Goal: Task Accomplishment & Management: Complete application form

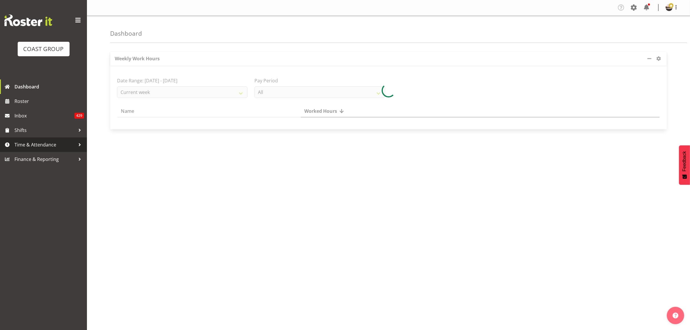
click at [51, 142] on span "Time & Attendance" at bounding box center [44, 144] width 61 height 9
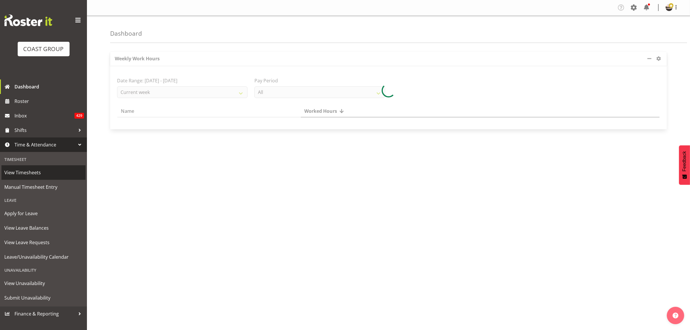
click at [36, 170] on span "View Timesheets" at bounding box center [43, 172] width 78 height 9
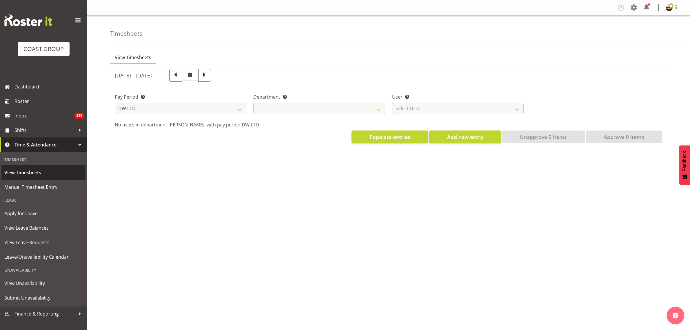
select select "8"
select select
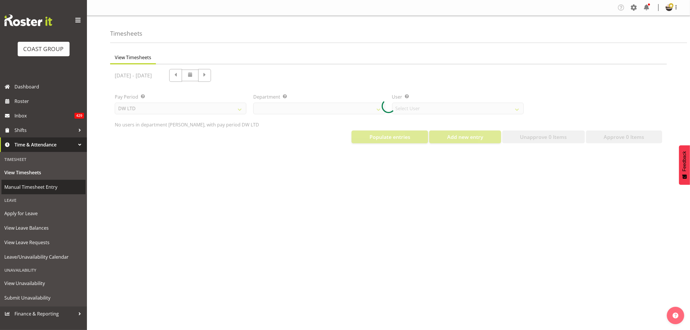
click at [35, 186] on span "Manual Timesheet Entry" at bounding box center [43, 187] width 78 height 9
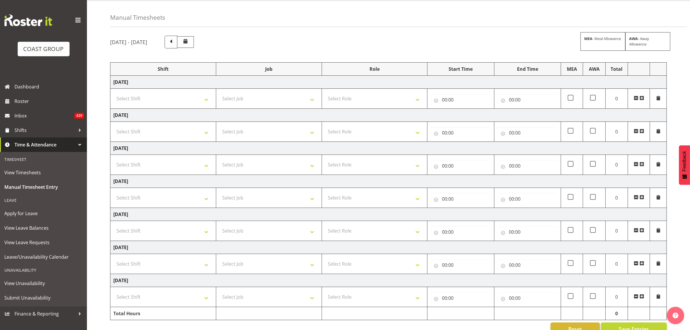
scroll to position [32, 0]
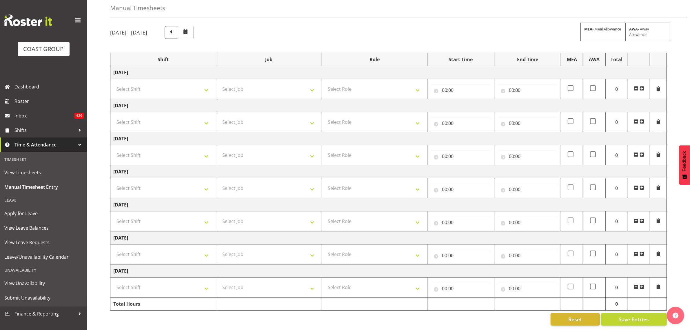
click at [144, 79] on td "Select Shift AKL SIGN ADMIN1 (LEAVE ALONE, DONT MAKE INACTIVE) [DATE] Delivery …" at bounding box center [163, 89] width 106 height 20
click at [143, 86] on select "Select Shift AKL SIGN ADMIN1 (LEAVE ALONE, DONT MAKE INACTIVE) [DATE] Delivery …" at bounding box center [163, 89] width 100 height 12
select select "19929"
click at [113, 83] on select "Select Shift AKL SIGN ADMIN1 (LEAVE ALONE, DONT MAKE INACTIVE) AUG 25 Delivery …" at bounding box center [163, 89] width 100 height 12
click at [143, 116] on select "Select Shift AKL SIGN ADMIN1 (LEAVE ALONE, DONT MAKE INACTIVE) AUG 25 Delivery …" at bounding box center [163, 122] width 100 height 12
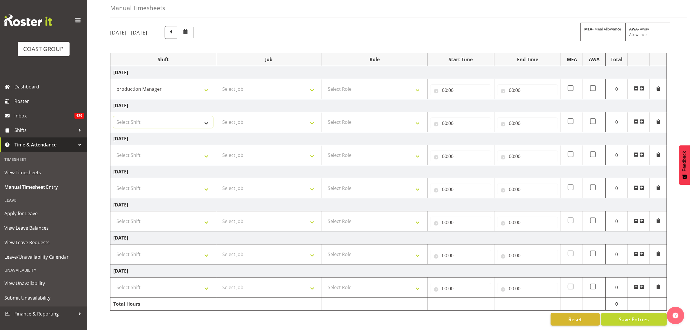
select select "19929"
click at [113, 116] on select "Select Shift AKL SIGN ADMIN1 (LEAVE ALONE, DONT MAKE INACTIVE) AUG 25 Delivery …" at bounding box center [163, 122] width 100 height 12
drag, startPoint x: 135, startPoint y: 150, endPoint x: 136, endPoint y: 153, distance: 3.5
click at [135, 150] on select "Select Shift AKL SIGN ADMIN1 (LEAVE ALONE, DONT MAKE INACTIVE) AUG 25 Delivery …" at bounding box center [163, 155] width 100 height 12
select select "19929"
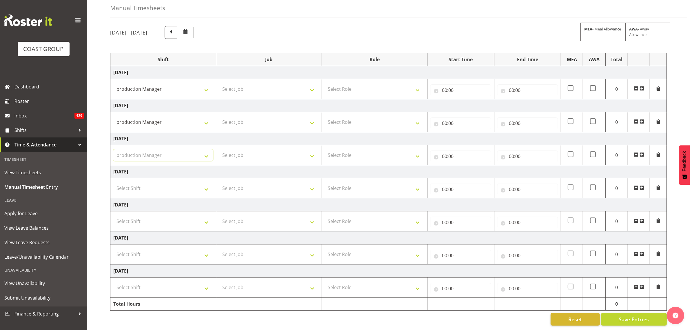
click at [113, 149] on select "Select Shift AKL SIGN ADMIN1 (LEAVE ALONE, DONT MAKE INACTIVE) AUG 25 Delivery …" at bounding box center [163, 155] width 100 height 12
click at [641, 185] on span at bounding box center [642, 187] width 5 height 5
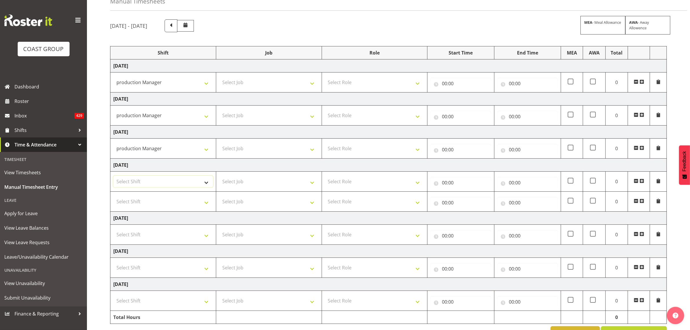
click at [151, 182] on select "Select Shift AKL SIGN ADMIN1 (LEAVE ALONE, DONT MAKE INACTIVE) AUG 25 Delivery …" at bounding box center [163, 182] width 100 height 12
select select "19929"
click at [113, 176] on select "Select Shift AKL SIGN ADMIN1 (LEAVE ALONE, DONT MAKE INACTIVE) AUG 25 Delivery …" at bounding box center [163, 182] width 100 height 12
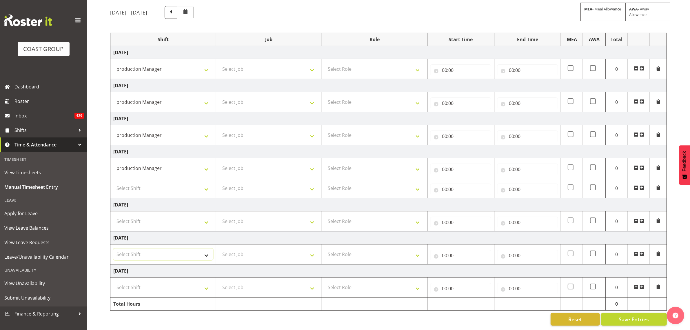
click at [136, 248] on select "Select Shift AKL SIGN ADMIN1 (LEAVE ALONE, DONT MAKE INACTIVE) AUG 25 Delivery …" at bounding box center [163, 254] width 100 height 12
select select "19929"
click at [113, 248] on select "Select Shift AKL SIGN ADMIN1 (LEAVE ALONE, DONT MAKE INACTIVE) AUG 25 Delivery …" at bounding box center [163, 254] width 100 height 12
click at [136, 283] on select "Select Shift AKL SIGN ADMIN1 (LEAVE ALONE, DONT MAKE INACTIVE) AUG 25 Delivery …" at bounding box center [163, 288] width 100 height 12
select select "19929"
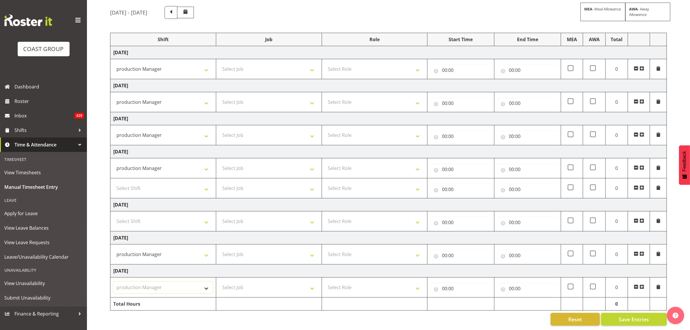
click at [113, 282] on select "Select Shift AKL SIGN ADMIN1 (LEAVE ALONE, DONT MAKE INACTIVE) AUG 25 Delivery …" at bounding box center [163, 288] width 100 height 12
click at [252, 63] on select "Select Job 1 Carlton Events 1 Carlton Hamilton 1 Carlton Wellington 1 EHS WAREH…" at bounding box center [269, 69] width 100 height 12
select select "9465"
click at [219, 63] on select "Select Job 1 Carlton Events 1 Carlton Hamilton 1 Carlton Wellington 1 EHS WAREH…" at bounding box center [269, 69] width 100 height 12
click at [249, 96] on select "Select Job 1 Carlton Events 1 Carlton Hamilton 1 Carlton Wellington 1 EHS WAREH…" at bounding box center [269, 102] width 100 height 12
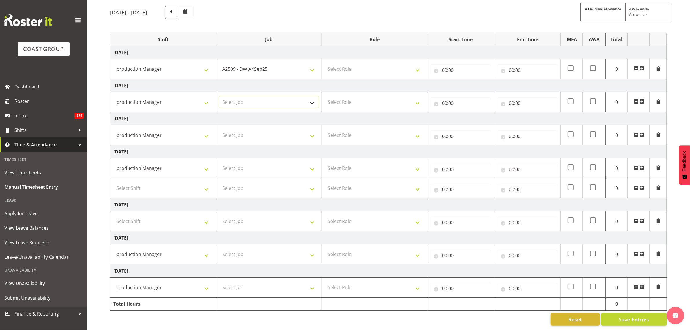
select select "9465"
click at [219, 96] on select "Select Job 1 Carlton Events 1 Carlton Hamilton 1 Carlton Wellington 1 EHS WAREH…" at bounding box center [269, 102] width 100 height 12
click at [223, 129] on select "Select Job 1 Carlton Events 1 Carlton Hamilton 1 Carlton Wellington 1 EHS WAREH…" at bounding box center [269, 135] width 100 height 12
select select "9465"
click at [219, 129] on select "Select Job 1 Carlton Events 1 Carlton Hamilton 1 Carlton Wellington 1 EHS WAREH…" at bounding box center [269, 135] width 100 height 12
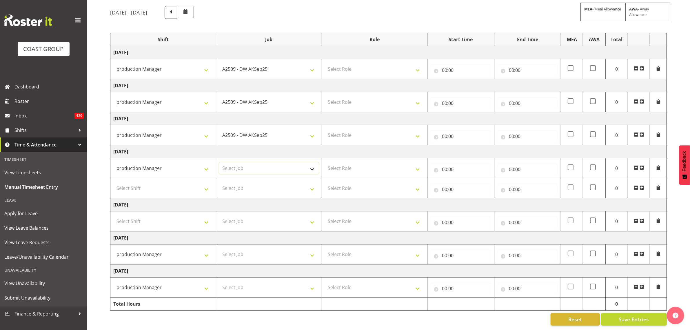
click at [236, 162] on select "Select Job 1 Carlton Events 1 Carlton Hamilton 1 Carlton Wellington 1 EHS WAREH…" at bounding box center [269, 168] width 100 height 12
select select "9465"
click at [219, 162] on select "Select Job 1 Carlton Events 1 Carlton Hamilton 1 Carlton Wellington 1 EHS WAREH…" at bounding box center [269, 168] width 100 height 12
click at [292, 248] on select "Select Job 1 Carlton Events 1 Carlton Hamilton 1 Carlton Wellington 1 EHS WAREH…" at bounding box center [269, 254] width 100 height 12
select select "9465"
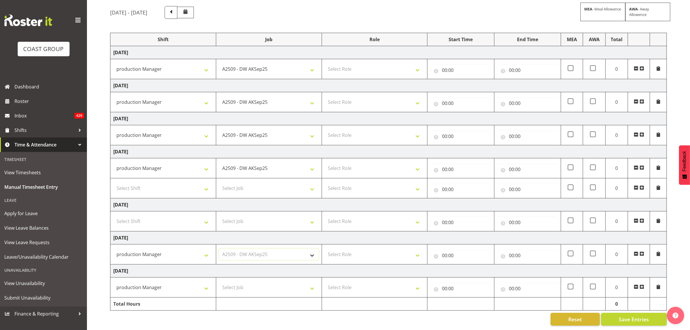
click at [219, 248] on select "Select Job 1 Carlton Events 1 Carlton Hamilton 1 Carlton Wellington 1 EHS WAREH…" at bounding box center [269, 254] width 100 height 12
click at [248, 287] on select "Select Job 1 Carlton Events 1 Carlton Hamilton 1 Carlton Wellington 1 EHS WAREH…" at bounding box center [269, 288] width 100 height 12
select select "9465"
click at [219, 282] on select "Select Job 1 Carlton Events 1 Carlton Hamilton 1 Carlton Wellington 1 EHS WAREH…" at bounding box center [269, 288] width 100 height 12
drag, startPoint x: 357, startPoint y: 64, endPoint x: 354, endPoint y: 67, distance: 4.5
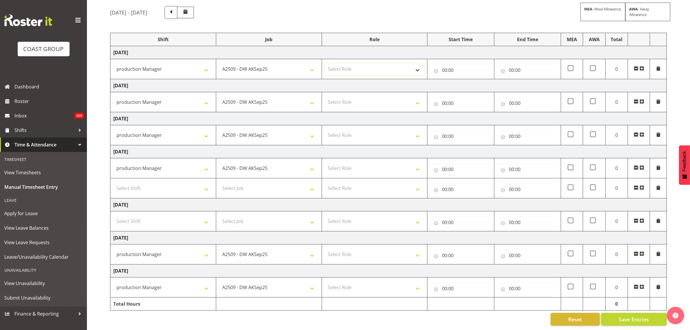
click at [357, 64] on select "Select Role GRAPHICS DW" at bounding box center [375, 69] width 100 height 12
select select "809"
click at [325, 63] on select "Select Role GRAPHICS DW" at bounding box center [375, 69] width 100 height 12
drag, startPoint x: 349, startPoint y: 92, endPoint x: 347, endPoint y: 99, distance: 7.2
click at [349, 96] on select "Select Role GRAPHICS DW" at bounding box center [375, 102] width 100 height 12
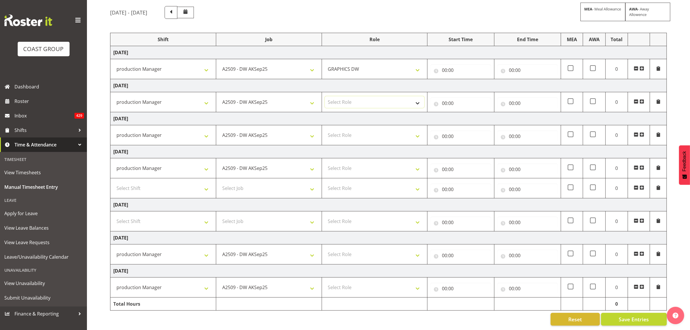
select select "809"
click at [325, 96] on select "Select Role GRAPHICS DW" at bounding box center [375, 102] width 100 height 12
drag, startPoint x: 343, startPoint y: 130, endPoint x: 343, endPoint y: 134, distance: 3.8
click at [343, 130] on select "Select Role GRAPHICS DW" at bounding box center [375, 135] width 100 height 12
select select "809"
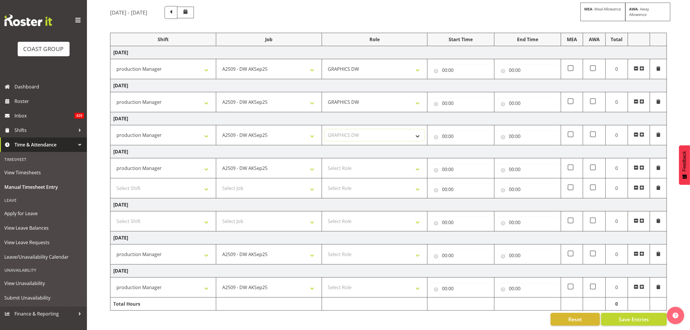
click at [325, 129] on select "Select Role GRAPHICS DW" at bounding box center [375, 135] width 100 height 12
click at [344, 158] on td "Select Role GRAPHICS DW" at bounding box center [375, 168] width 106 height 20
click at [343, 162] on select "Select Role GRAPHICS DW" at bounding box center [375, 168] width 100 height 12
select select "809"
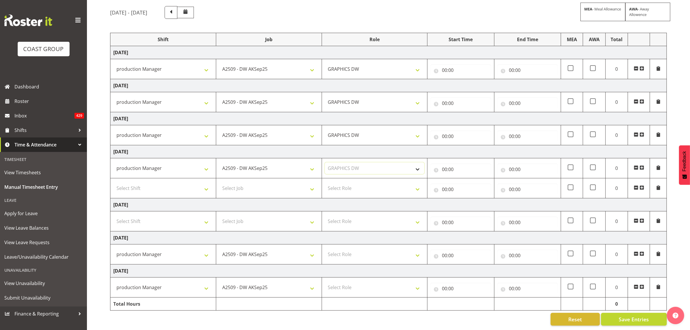
click at [325, 162] on select "Select Role GRAPHICS DW" at bounding box center [375, 168] width 100 height 12
click at [341, 244] on td "Select Role GRAPHICS DW" at bounding box center [375, 254] width 106 height 20
click at [340, 248] on select "Select Role GRAPHICS DW" at bounding box center [375, 254] width 100 height 12
select select "809"
click at [325, 248] on select "Select Role GRAPHICS DW" at bounding box center [375, 254] width 100 height 12
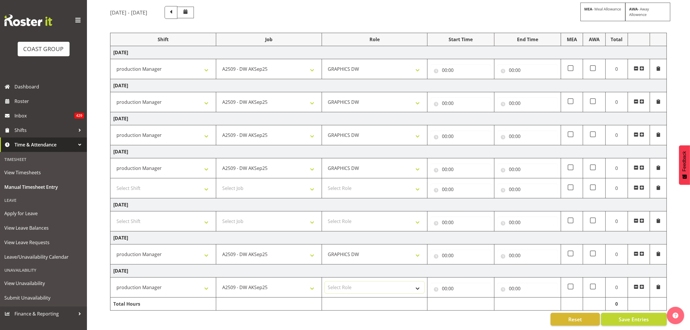
click at [340, 286] on select "Select Role GRAPHICS DW" at bounding box center [375, 288] width 100 height 12
select select "809"
click at [325, 282] on select "Select Role GRAPHICS DW" at bounding box center [375, 288] width 100 height 12
click at [444, 64] on input "00:00" at bounding box center [461, 70] width 61 height 12
click at [468, 81] on select "00 01 02 03 04 05 06 07 08 09 10 11 12 13 14 15 16 17 18 19 20 21 22 23" at bounding box center [470, 85] width 13 height 12
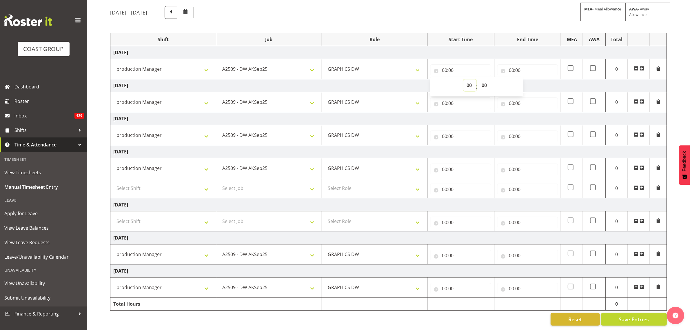
select select "6"
click at [464, 79] on select "00 01 02 03 04 05 06 07 08 09 10 11 12 13 14 15 16 17 18 19 20 21 22 23" at bounding box center [470, 85] width 13 height 12
type input "06:00"
click at [447, 99] on input "00:00" at bounding box center [461, 103] width 61 height 12
click at [477, 113] on span ":" at bounding box center [477, 120] width 2 height 14
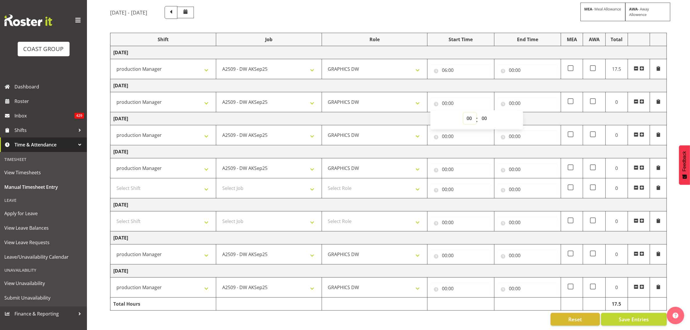
click at [469, 113] on select "00 01 02 03 04 05 06 07 08 09 10 11 12 13 14 15 16 17 18 19 20 21 22 23" at bounding box center [470, 119] width 13 height 12
select select "6"
click at [464, 113] on select "00 01 02 03 04 05 06 07 08 09 10 11 12 13 14 15 16 17 18 19 20 21 22 23" at bounding box center [470, 119] width 13 height 12
type input "06:00"
click at [446, 130] on input "00:00" at bounding box center [461, 136] width 61 height 12
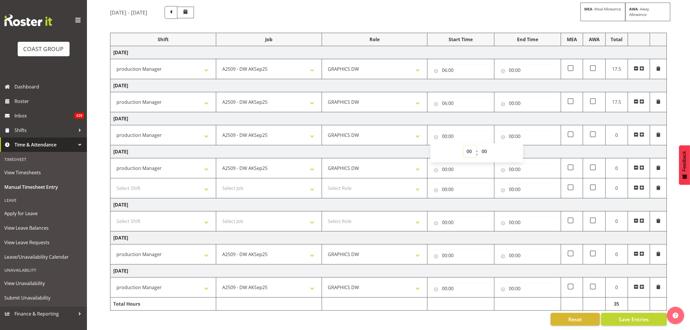
click at [470, 147] on select "00 01 02 03 04 05 06 07 08 09 10 11 12 13 14 15 16 17 18 19 20 21 22 23" at bounding box center [470, 152] width 13 height 12
select select "6"
click at [464, 146] on select "00 01 02 03 04 05 06 07 08 09 10 11 12 13 14 15 16 17 18 19 20 21 22 23" at bounding box center [470, 152] width 13 height 12
type input "06:00"
click at [447, 167] on input "00:00" at bounding box center [461, 170] width 61 height 12
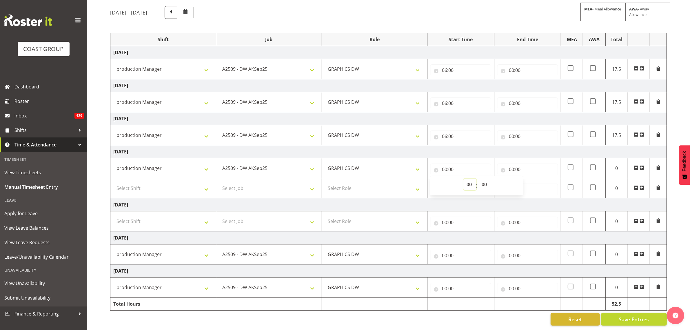
click at [470, 181] on select "00 01 02 03 04 05 06 07 08 09 10 11 12 13 14 15 16 17 18 19 20 21 22 23" at bounding box center [470, 185] width 13 height 12
select select "7"
click at [464, 179] on select "00 01 02 03 04 05 06 07 08 09 10 11 12 13 14 15 16 17 18 19 20 21 22 23" at bounding box center [470, 185] width 13 height 12
type input "07:00"
click at [448, 252] on input "00:00" at bounding box center [461, 256] width 61 height 12
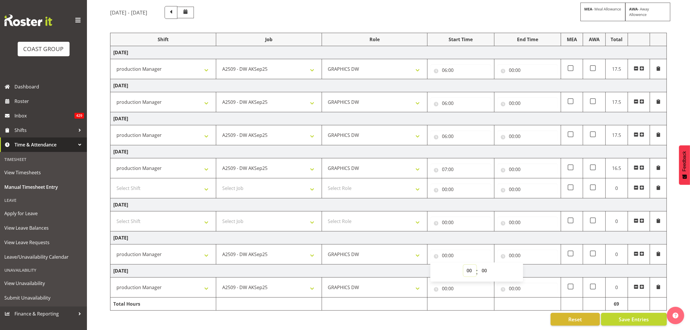
click at [469, 265] on select "00 01 02 03 04 05 06 07 08 09 10 11 12 13 14 15 16 17 18 19 20 21 22 23" at bounding box center [470, 271] width 13 height 12
select select "6"
click at [464, 265] on select "00 01 02 03 04 05 06 07 08 09 10 11 12 13 14 15 16 17 18 19 20 21 22 23" at bounding box center [470, 271] width 13 height 12
type input "06:00"
click at [442, 283] on input "00:00" at bounding box center [461, 289] width 61 height 12
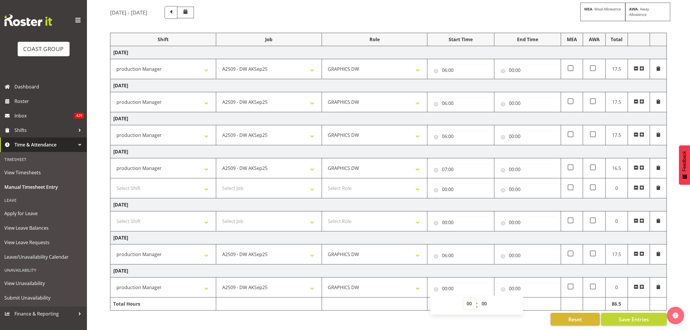
click at [469, 298] on select "00 01 02 03 04 05 06 07 08 09 10 11 12 13 14 15 16 17 18 19 20 21 22 23" at bounding box center [470, 304] width 13 height 12
select select "5"
click at [464, 298] on select "00 01 02 03 04 05 06 07 08 09 10 11 12 13 14 15 16 17 18 19 20 21 22 23" at bounding box center [470, 304] width 13 height 12
type input "05:00"
click at [512, 64] on input "00:00" at bounding box center [528, 70] width 61 height 12
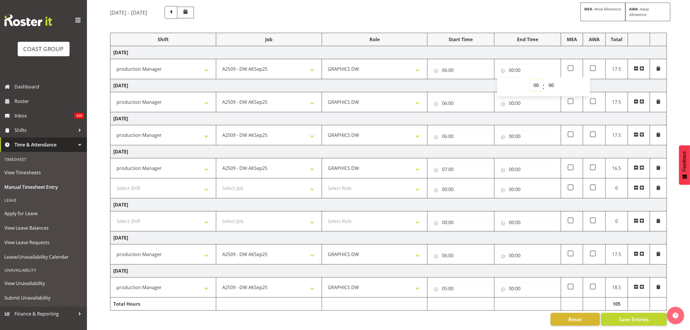
click at [534, 79] on select "00 01 02 03 04 05 06 07 08 09 10 11 12 13 14 15 16 17 18 19 20 21 22 23" at bounding box center [537, 85] width 13 height 12
select select "15"
click at [531, 79] on select "00 01 02 03 04 05 06 07 08 09 10 11 12 13 14 15 16 17 18 19 20 21 22 23" at bounding box center [537, 85] width 13 height 12
type input "15:00"
click at [511, 98] on input "00:00" at bounding box center [528, 103] width 61 height 12
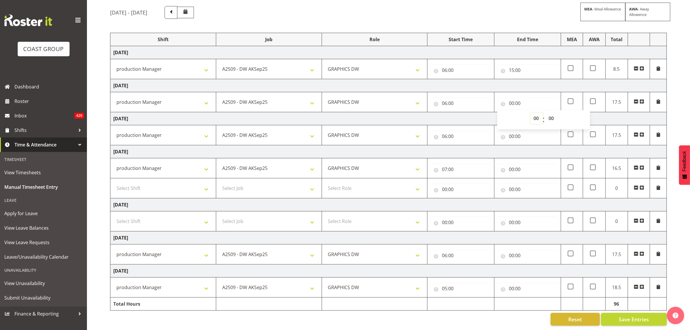
click at [537, 113] on select "00 01 02 03 04 05 06 07 08 09 10 11 12 13 14 15 16 17 18 19 20 21 22 23" at bounding box center [537, 119] width 13 height 12
select select "15"
click at [531, 113] on select "00 01 02 03 04 05 06 07 08 09 10 11 12 13 14 15 16 17 18 19 20 21 22 23" at bounding box center [537, 119] width 13 height 12
type input "15:00"
click at [515, 130] on input "00:00" at bounding box center [528, 136] width 61 height 12
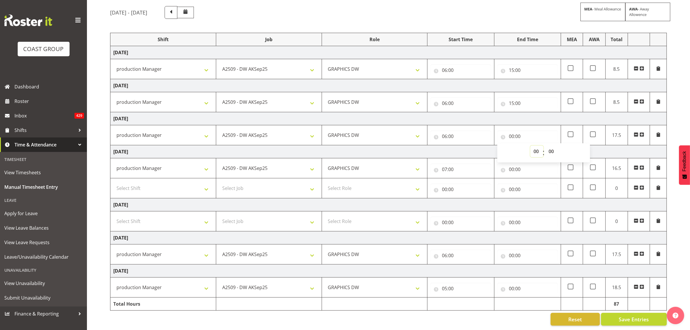
click at [533, 148] on select "00 01 02 03 04 05 06 07 08 09 10 11 12 13 14 15 16 17 18 19 20 21 22 23" at bounding box center [537, 152] width 13 height 12
select select "14"
click at [531, 146] on select "00 01 02 03 04 05 06 07 08 09 10 11 12 13 14 15 16 17 18 19 20 21 22 23" at bounding box center [537, 152] width 13 height 12
type input "14:00"
click at [551, 146] on select "00 01 02 03 04 05 06 07 08 09 10 11 12 13 14 15 16 17 18 19 20 21 22 23 24 25 2…" at bounding box center [552, 152] width 13 height 12
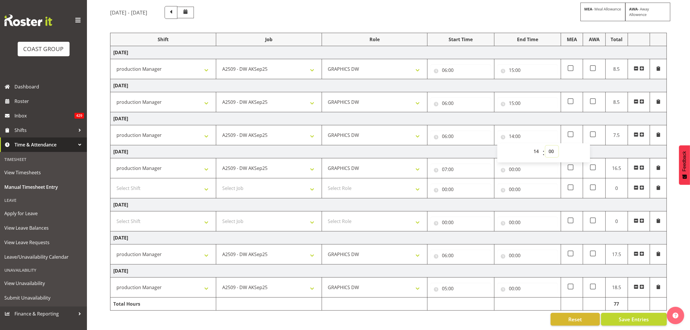
select select "30"
click at [546, 146] on select "00 01 02 03 04 05 06 07 08 09 10 11 12 13 14 15 16 17 18 19 20 21 22 23 24 25 2…" at bounding box center [552, 152] width 13 height 12
type input "14:30"
drag, startPoint x: 511, startPoint y: 164, endPoint x: 520, endPoint y: 175, distance: 14.4
click at [510, 164] on input "00:00" at bounding box center [528, 170] width 61 height 12
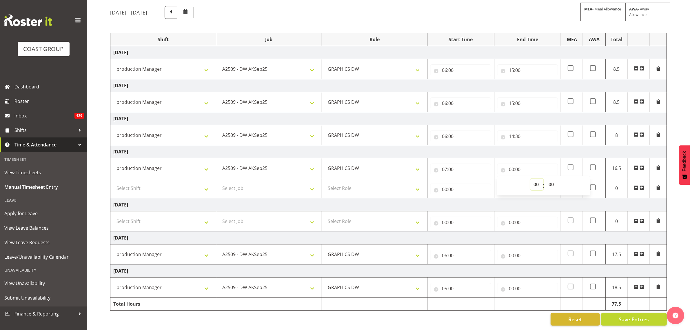
click at [531, 179] on select "00 01 02 03 04 05 06 07 08 09 10 11 12 13 14 15 16 17 18 19 20 21 22 23" at bounding box center [537, 185] width 13 height 12
select select "12"
click at [531, 179] on select "00 01 02 03 04 05 06 07 08 09 10 11 12 13 14 15 16 17 18 19 20 21 22 23" at bounding box center [537, 185] width 13 height 12
type input "12:00"
click at [512, 145] on td "Saturday 27th September 2025" at bounding box center [388, 151] width 557 height 13
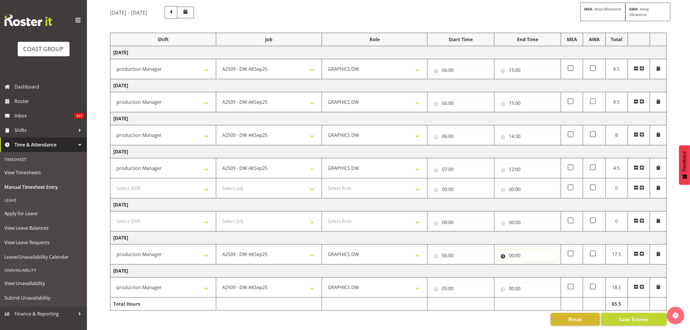
click at [511, 251] on input "00:00" at bounding box center [528, 256] width 61 height 12
drag, startPoint x: 534, startPoint y: 265, endPoint x: 536, endPoint y: 262, distance: 3.1
click at [535, 265] on select "00 01 02 03 04 05 06 07 08 09 10 11 12 13 14 15 16 17 18 19 20 21 22 23" at bounding box center [537, 271] width 13 height 12
select select "15"
click at [531, 265] on select "00 01 02 03 04 05 06 07 08 09 10 11 12 13 14 15 16 17 18 19 20 21 22 23" at bounding box center [537, 271] width 13 height 12
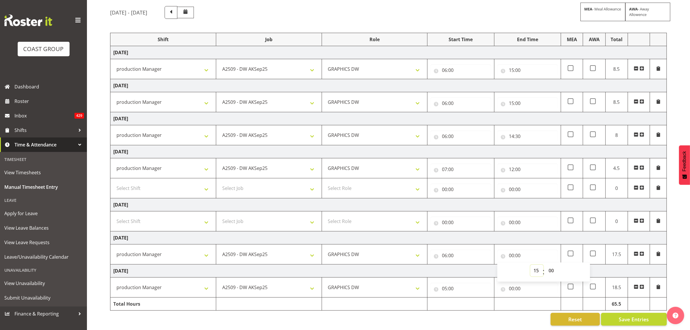
type input "15:00"
click at [510, 286] on input "00:00" at bounding box center [528, 289] width 61 height 12
click at [532, 298] on select "00 01 02 03 04 05 06 07 08 09 10 11 12 13 14 15 16 17 18 19 20 21 22 23" at bounding box center [537, 304] width 13 height 12
select select "14"
click at [531, 298] on select "00 01 02 03 04 05 06 07 08 09 10 11 12 13 14 15 16 17 18 19 20 21 22 23" at bounding box center [537, 304] width 13 height 12
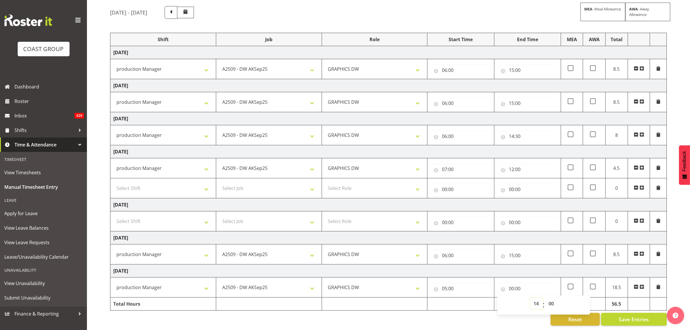
type input "14:00"
click at [551, 298] on select "00 01 02 03 04 05 06 07 08 09 10 11 12 13 14 15 16 17 18 19 20 21 22 23 24 25 2…" at bounding box center [552, 304] width 13 height 12
select select "30"
click at [546, 298] on select "00 01 02 03 04 05 06 07 08 09 10 11 12 13 14 15 16 17 18 19 20 21 22 23 24 25 2…" at bounding box center [552, 304] width 13 height 12
type input "14:30"
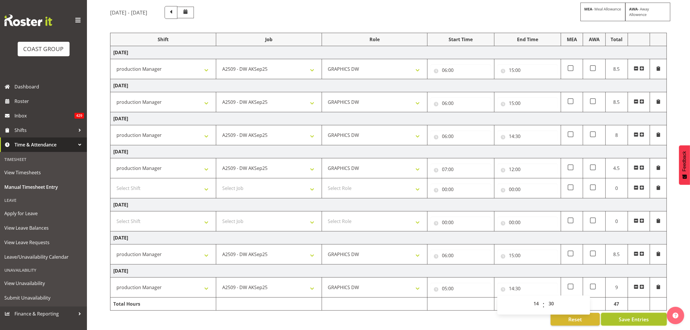
click at [638, 317] on span "Save Entries" at bounding box center [634, 319] width 30 height 8
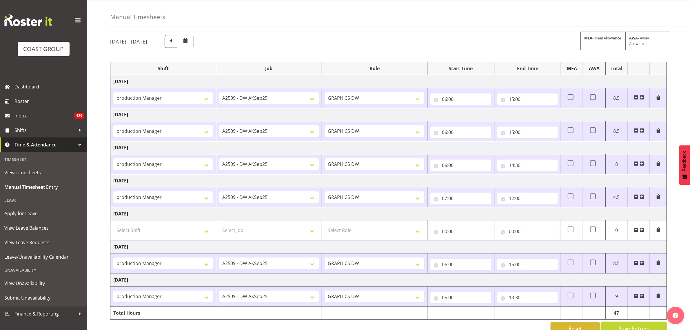
scroll to position [32, 0]
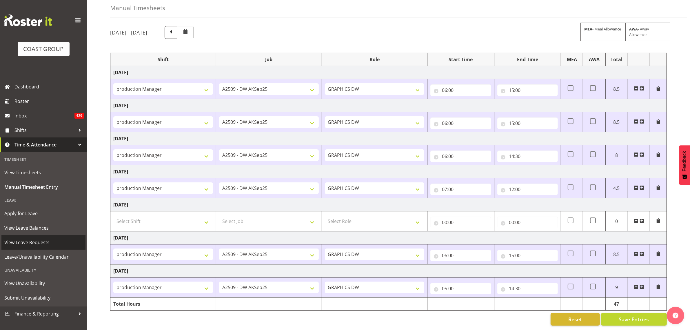
click at [37, 240] on span "View Leave Requests" at bounding box center [43, 242] width 78 height 9
